Goal: Task Accomplishment & Management: Complete application form

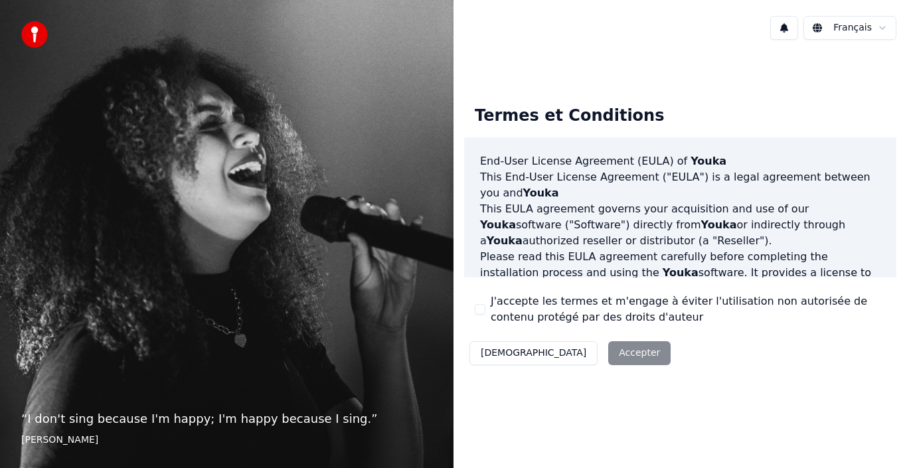
click at [572, 356] on div "Décliner Accepter" at bounding box center [570, 353] width 212 height 35
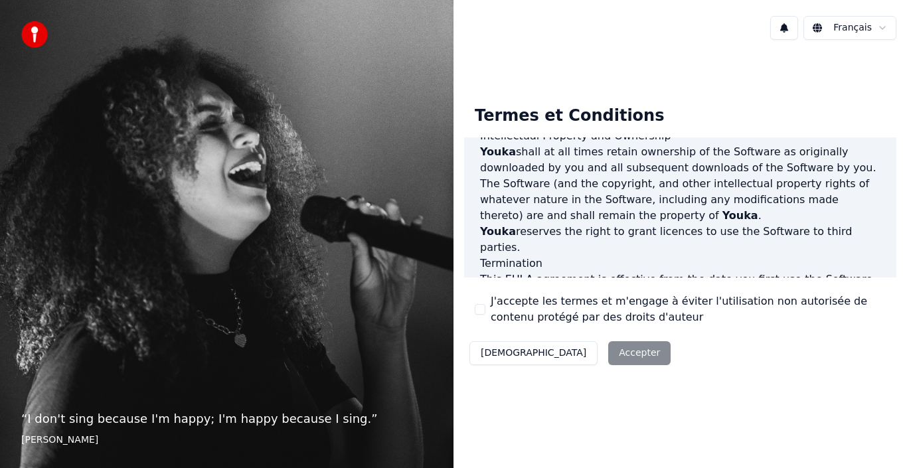
scroll to position [911, 0]
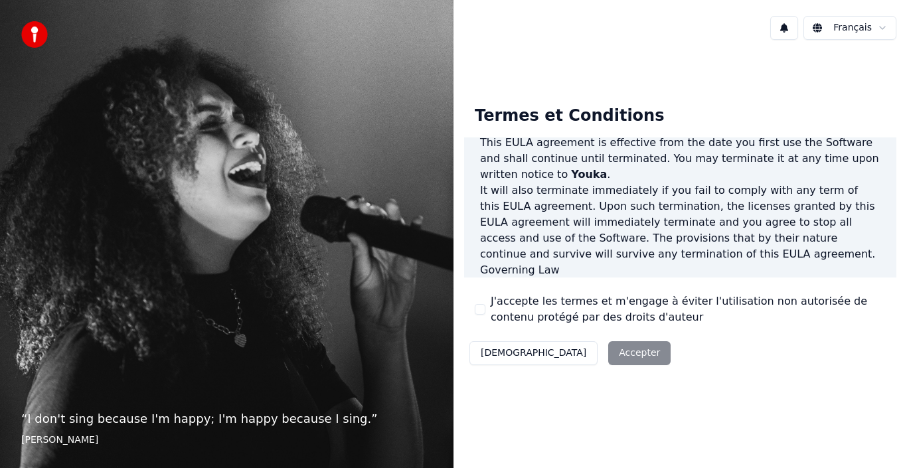
click at [556, 352] on div "Décliner Accepter" at bounding box center [570, 353] width 212 height 35
click at [565, 350] on div "Décliner Accepter" at bounding box center [570, 353] width 212 height 35
click at [573, 361] on div "Décliner Accepter" at bounding box center [570, 353] width 212 height 35
click at [573, 357] on div "Décliner Accepter" at bounding box center [570, 353] width 212 height 35
click at [568, 358] on div "Décliner Accepter" at bounding box center [570, 353] width 212 height 35
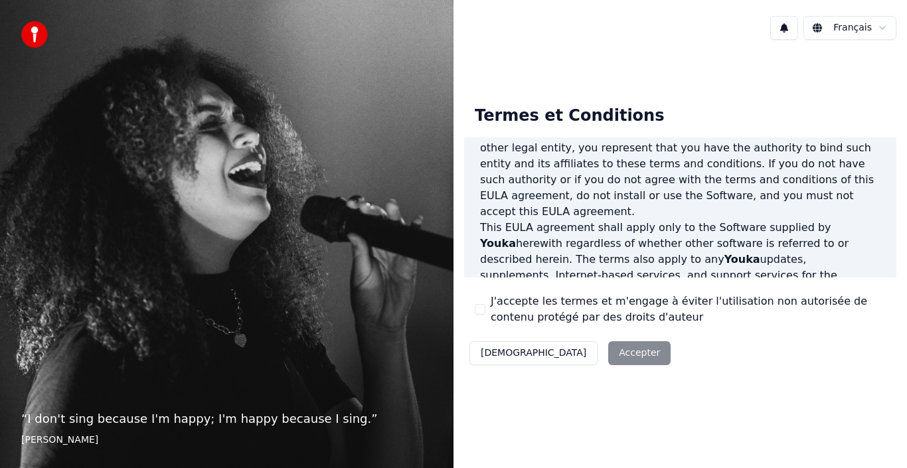
scroll to position [0, 0]
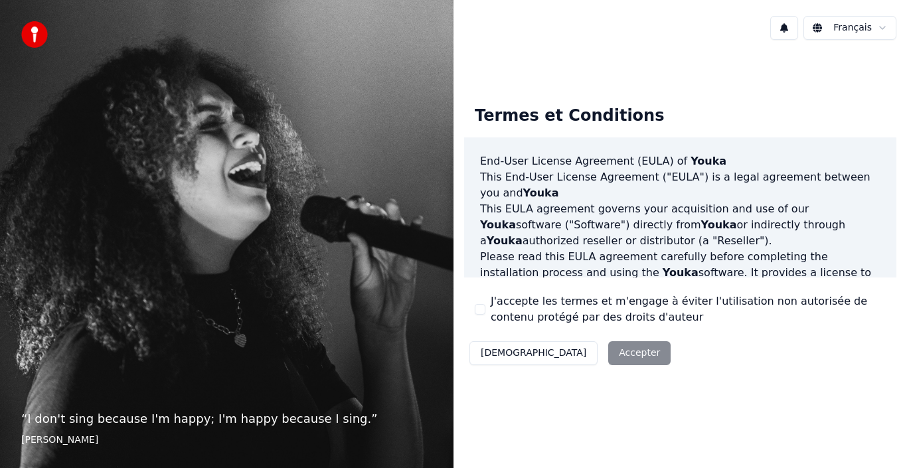
click at [863, 26] on html "“ I don't sing because I'm happy; I'm happy because I sing. ” [PERSON_NAME] Fra…" at bounding box center [453, 234] width 907 height 468
click at [568, 360] on div "Décliner Accepter" at bounding box center [570, 353] width 212 height 35
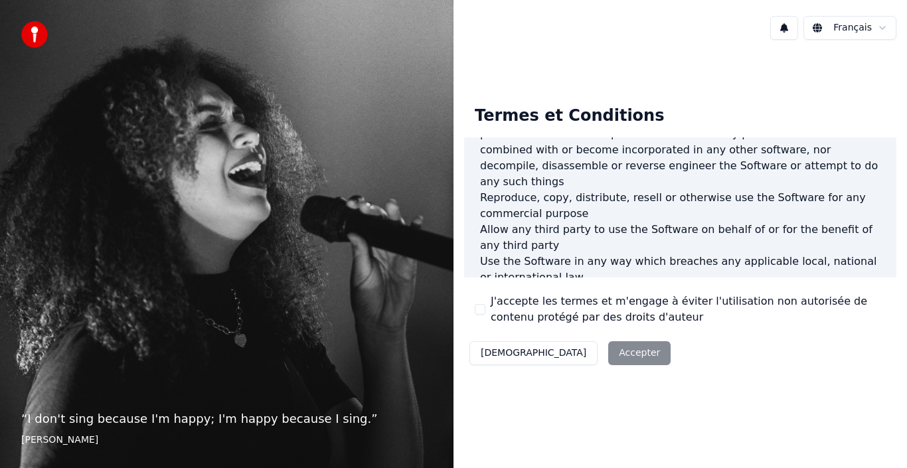
scroll to position [911, 0]
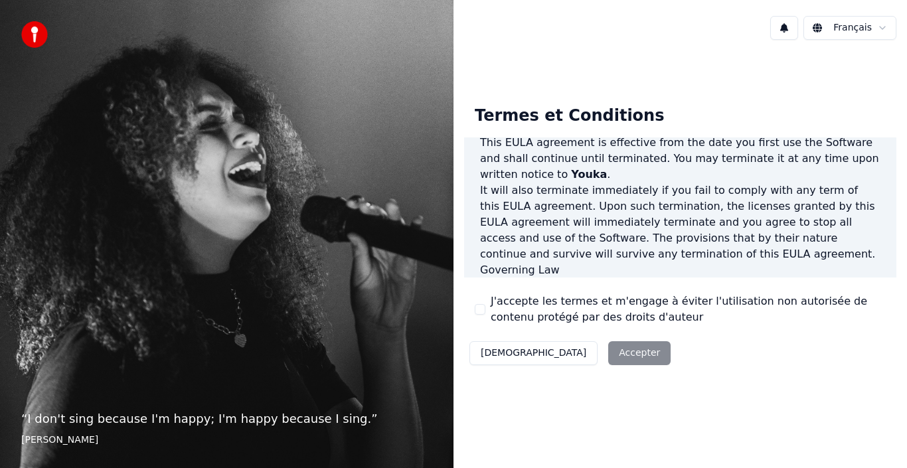
click at [561, 313] on label "J'accepte les termes et m'engage à éviter l'utilisation non autorisée de conten…" at bounding box center [687, 309] width 395 height 32
click at [485, 313] on button "J'accepte les termes et m'engage à éviter l'utilisation non autorisée de conten…" at bounding box center [480, 309] width 11 height 11
click at [608, 354] on button "Accepter" at bounding box center [639, 353] width 62 height 24
